Goal: Task Accomplishment & Management: Manage account settings

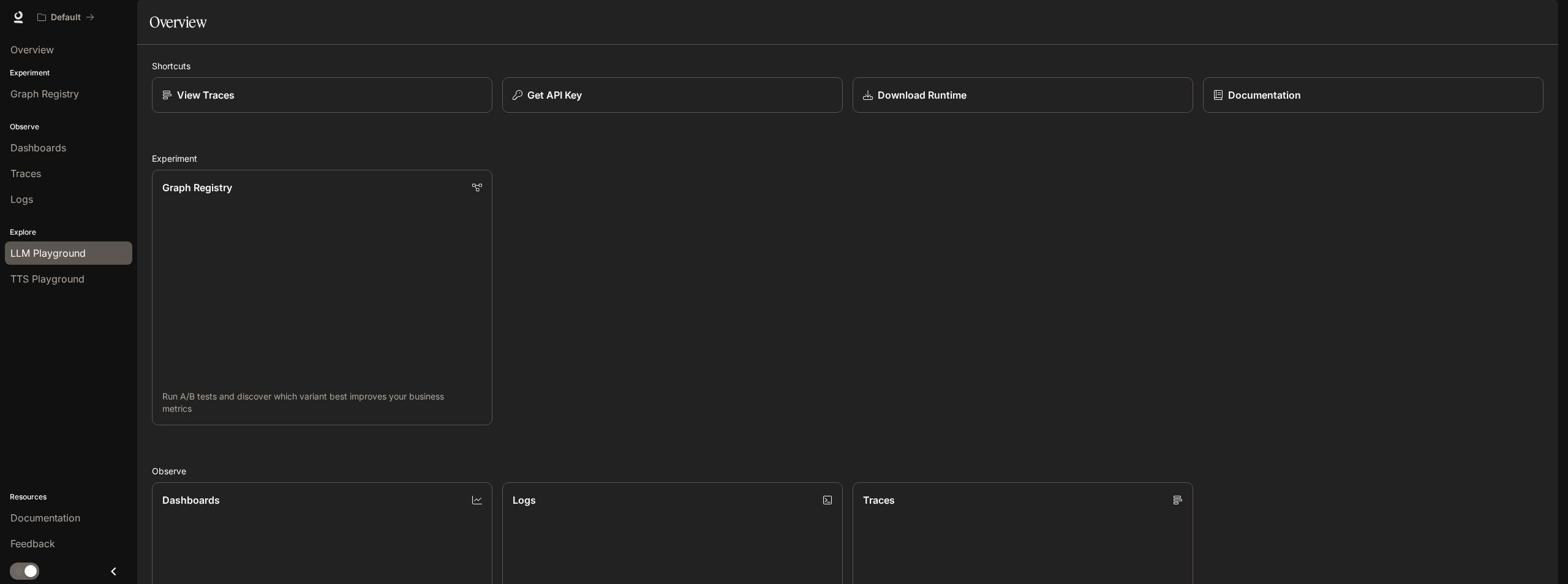
click at [43, 248] on span "LLM Playground" at bounding box center [48, 253] width 76 height 15
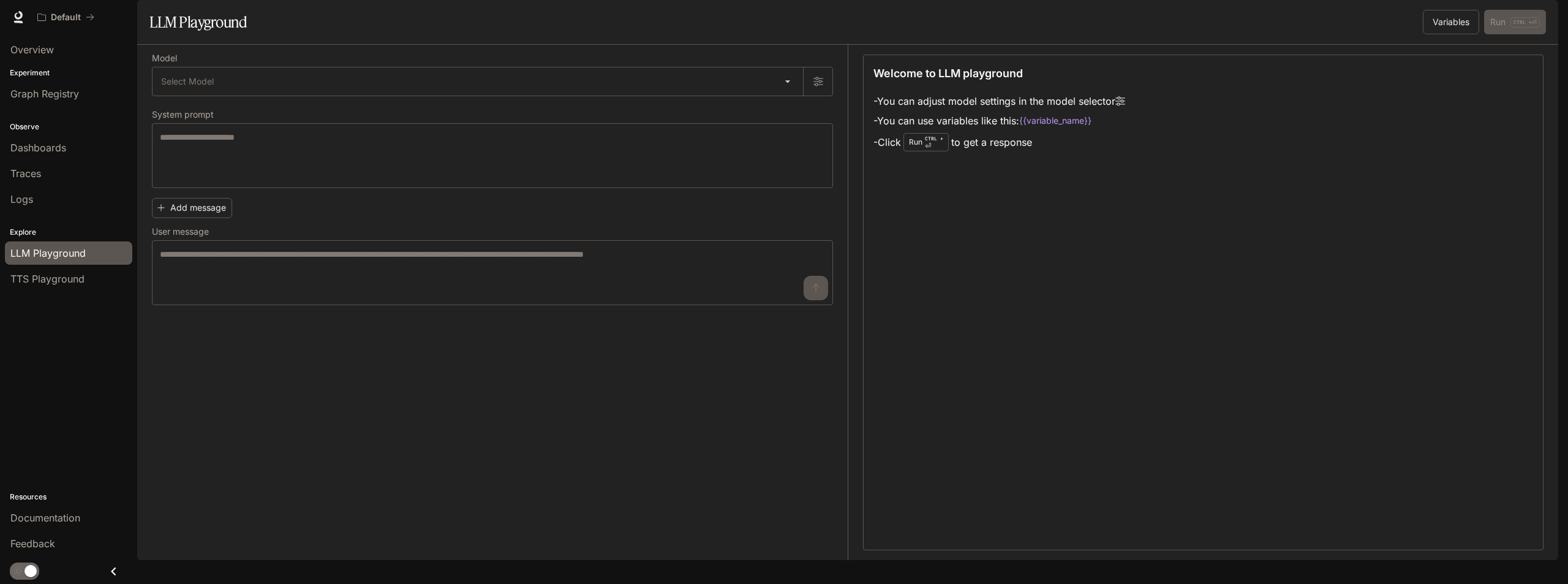
click at [55, 280] on span "TTS Playground" at bounding box center [47, 279] width 74 height 15
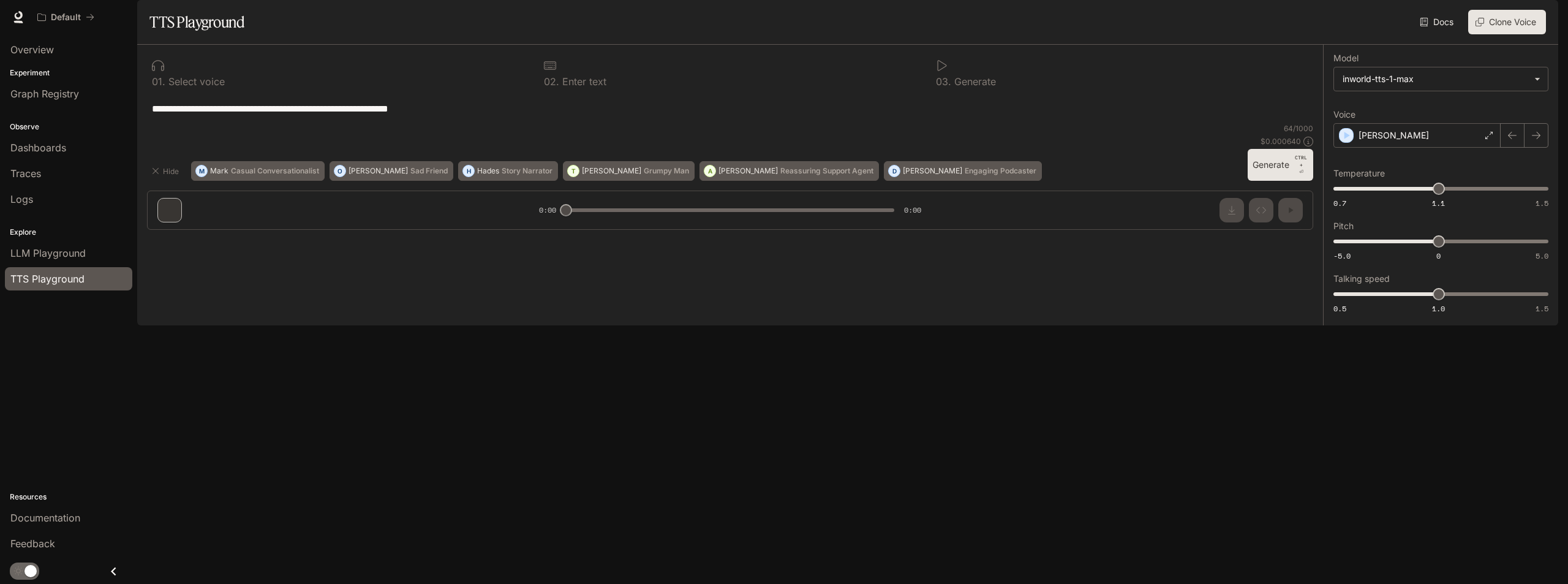
click at [118, 569] on icon "Close drawer" at bounding box center [114, 572] width 17 height 17
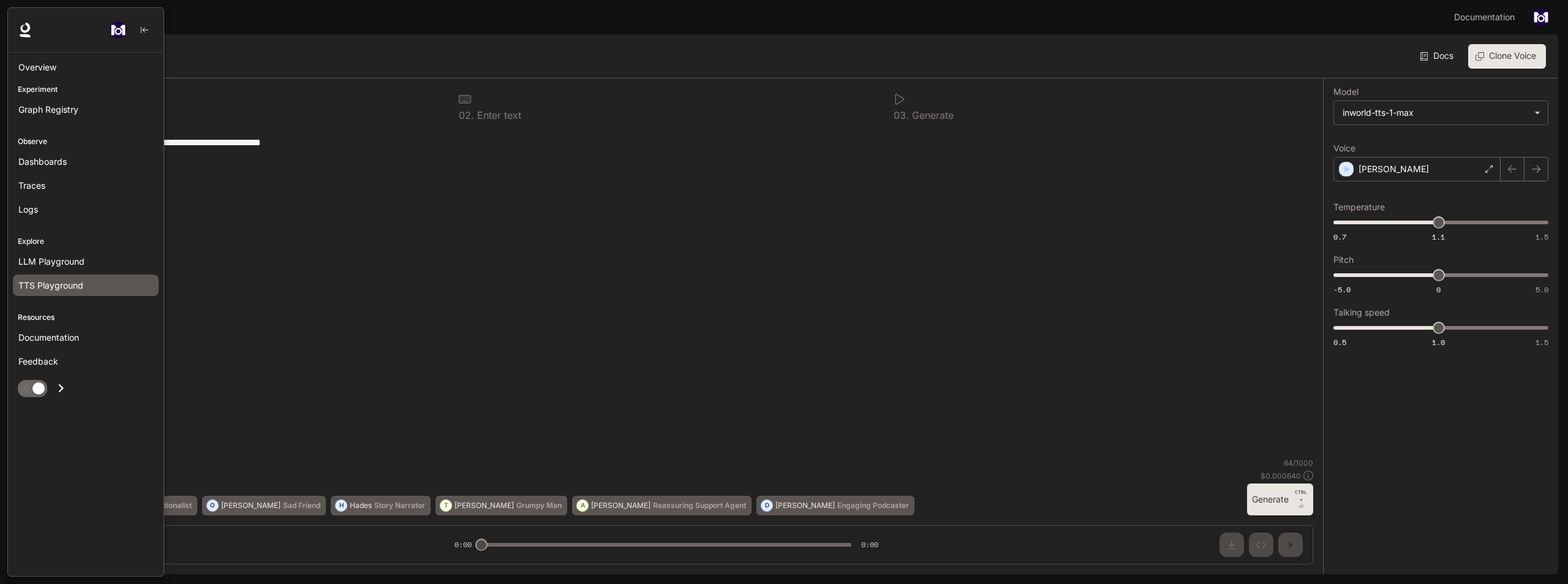
click at [63, 390] on icon "Open drawer" at bounding box center [61, 388] width 17 height 17
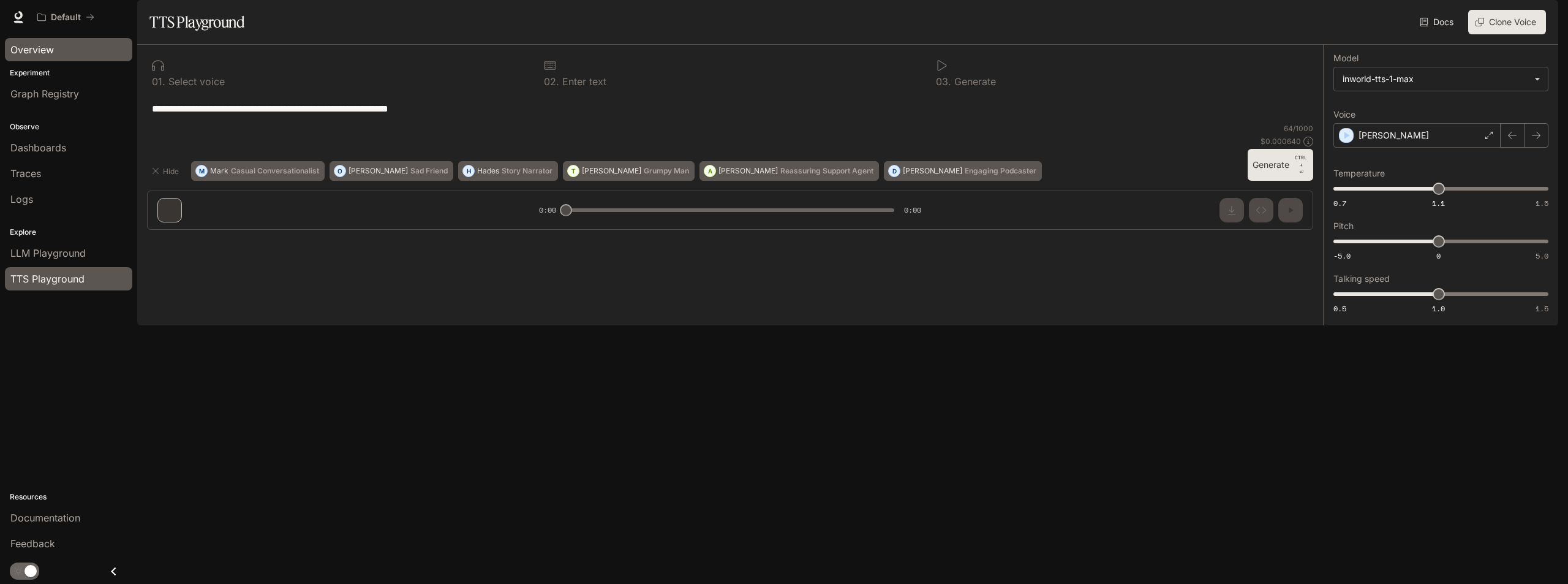
click at [60, 54] on div "Overview" at bounding box center [68, 49] width 116 height 15
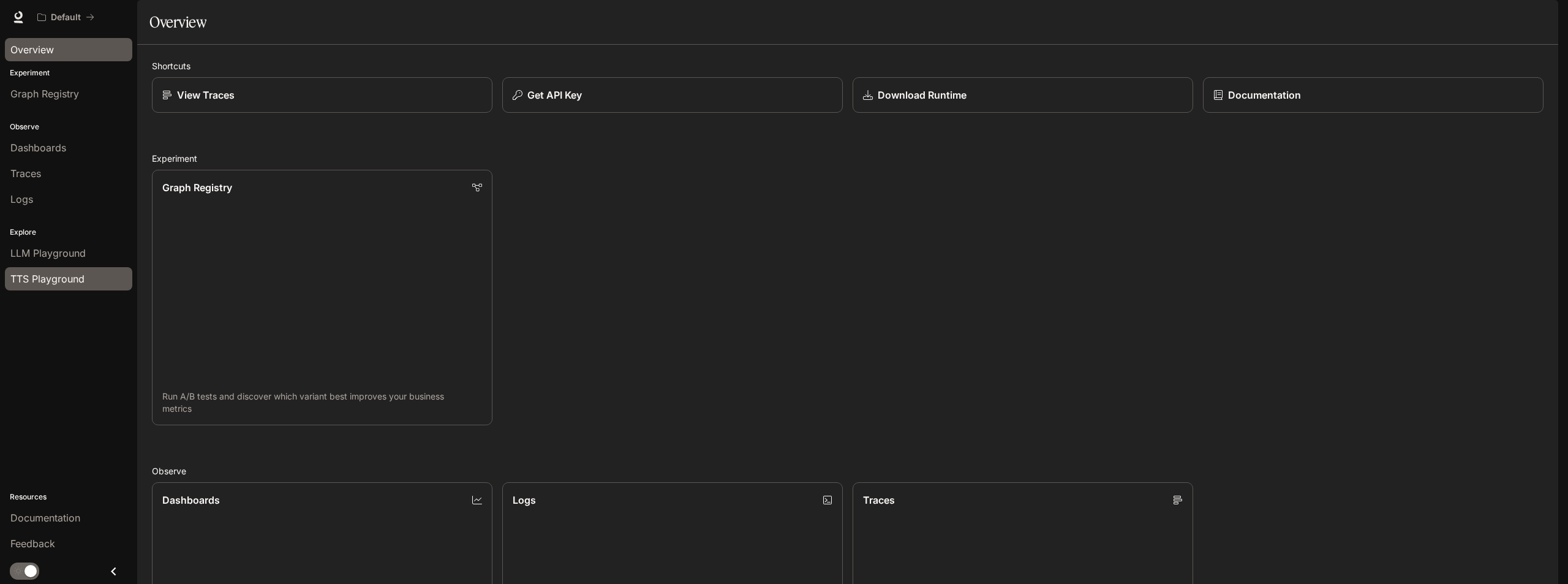
click at [58, 280] on span "TTS Playground" at bounding box center [47, 279] width 74 height 15
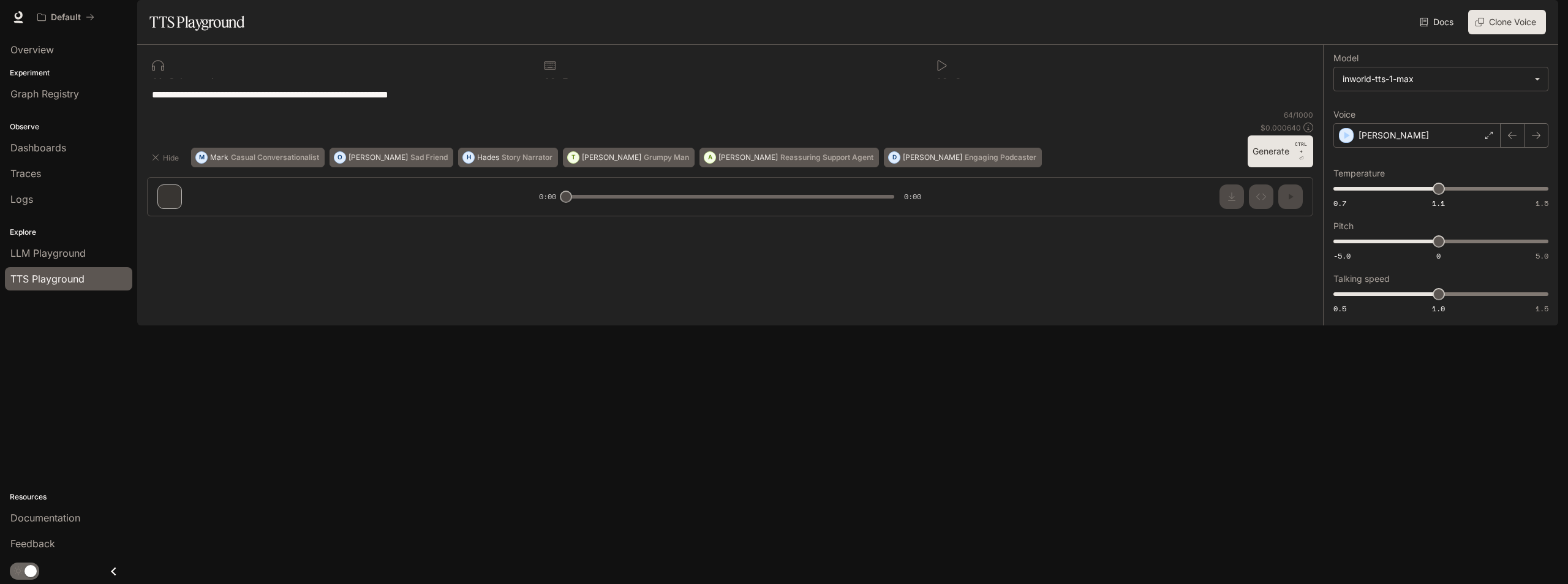
click at [1544, 25] on img "button" at bounding box center [1541, 17] width 17 height 17
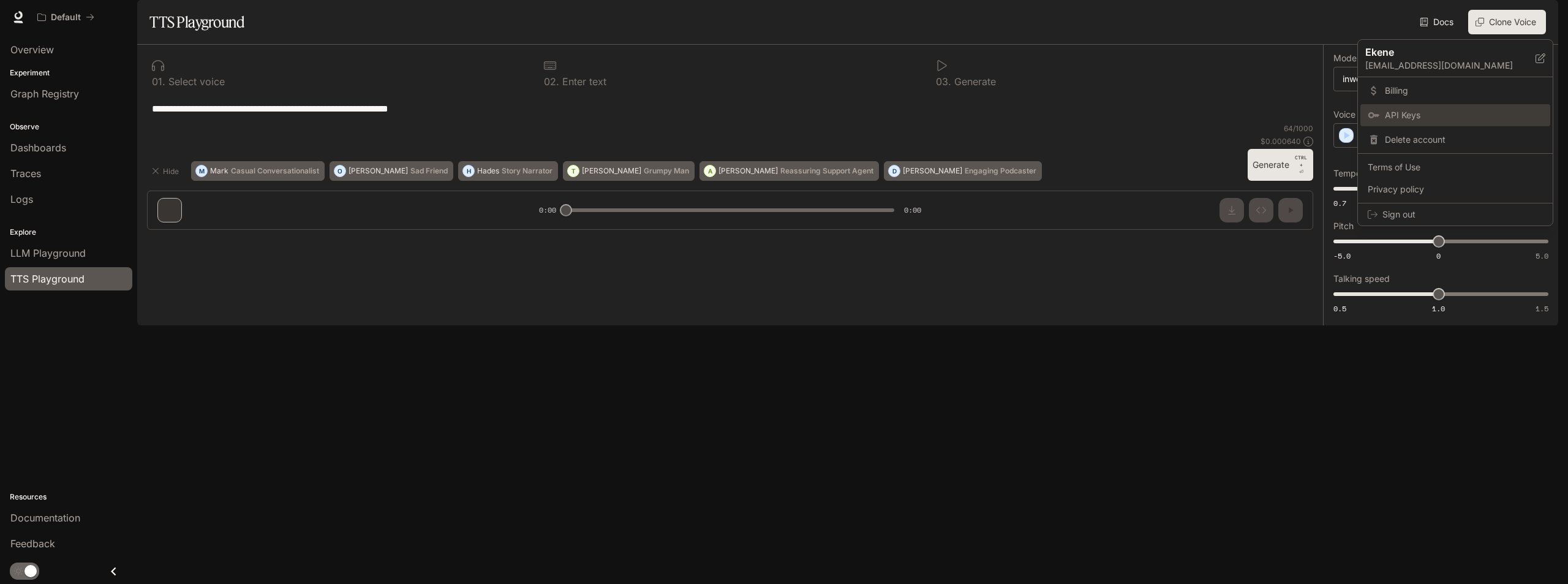
click at [1420, 110] on span "API Keys" at bounding box center [1464, 115] width 158 height 12
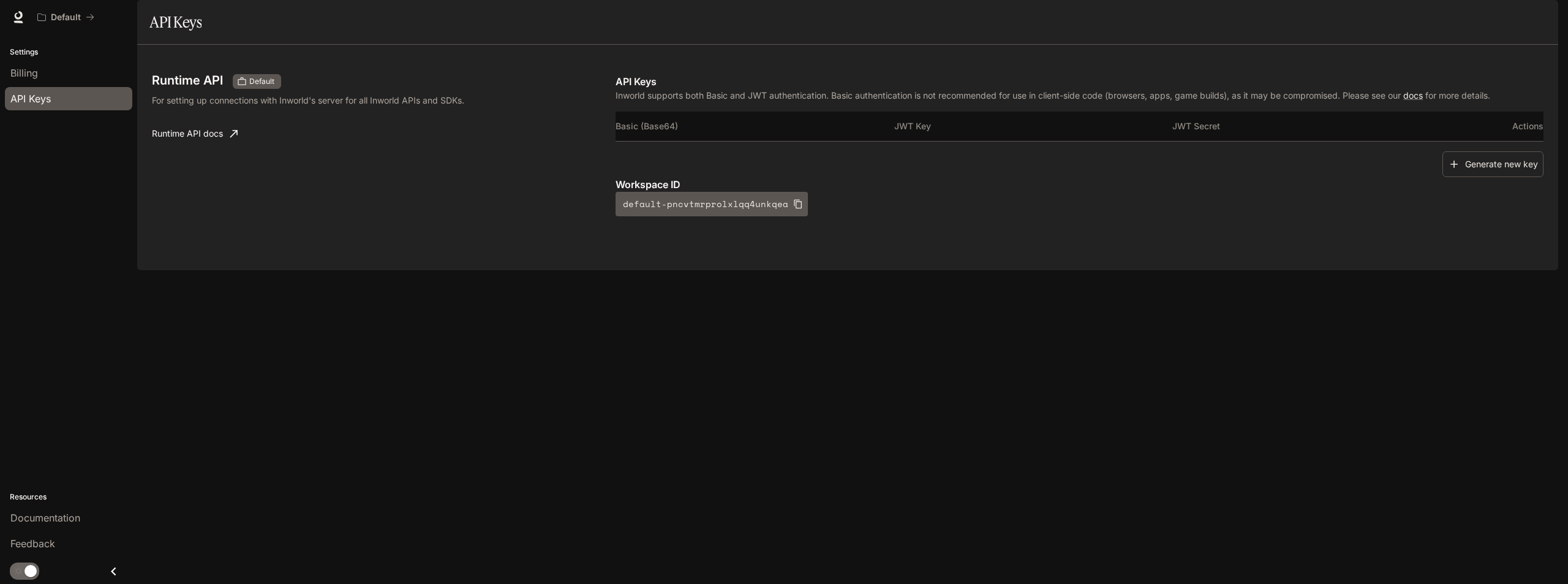
click at [896, 141] on th "JWT Key" at bounding box center [1033, 126] width 278 height 29
click at [1484, 270] on div "Runtime API Default For setting up connections with Inworld's server for all In…" at bounding box center [847, 158] width 1421 height 225
click at [868, 141] on th "Basic (Base64)" at bounding box center [755, 126] width 278 height 29
click at [680, 143] on div "API Keys Inworld supports both Basic and JWT authentication. Basic authenticati…" at bounding box center [1080, 145] width 928 height 142
click at [1509, 178] on button "Generate new key" at bounding box center [1493, 164] width 101 height 26
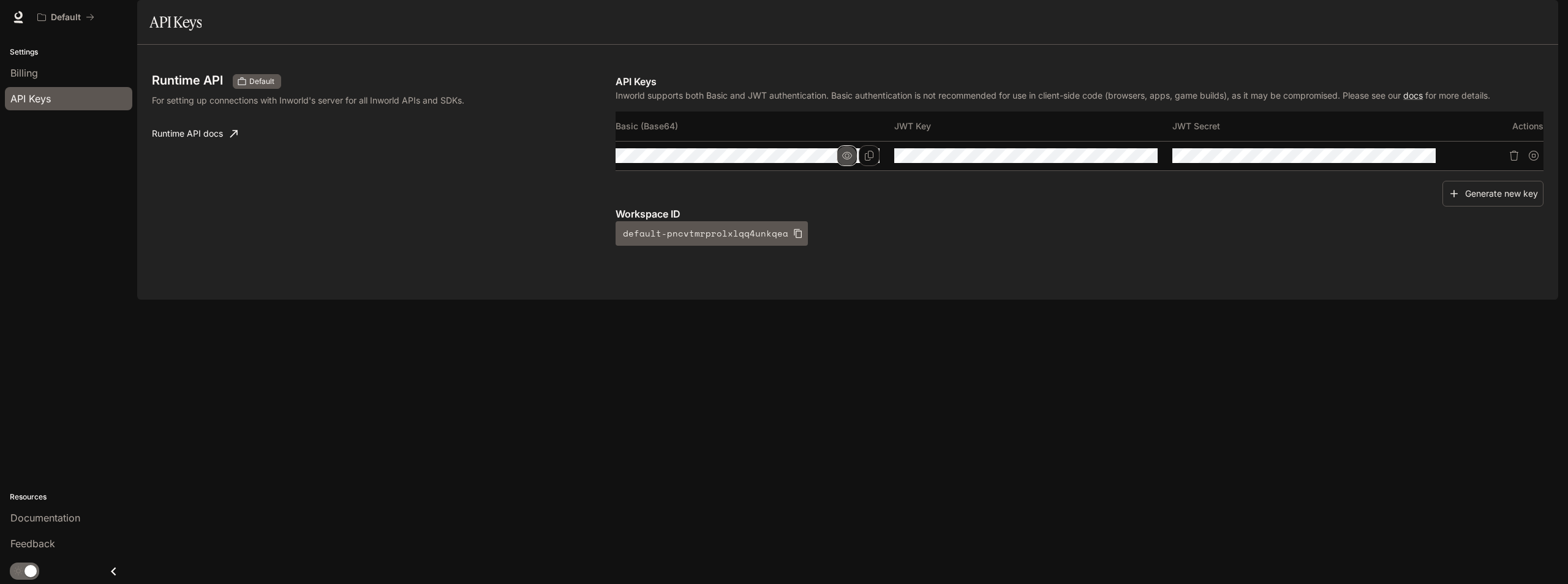
click at [847, 161] on icon "button" at bounding box center [847, 155] width 10 height 10
click at [867, 161] on icon "Copy Basic (Base64)" at bounding box center [869, 155] width 10 height 10
drag, startPoint x: 964, startPoint y: 234, endPoint x: 1004, endPoint y: 201, distance: 51.9
click at [964, 207] on div "Generate new key" at bounding box center [1080, 193] width 928 height 26
click at [838, 166] on button "button" at bounding box center [847, 156] width 21 height 21
